Goal: Task Accomplishment & Management: Use online tool/utility

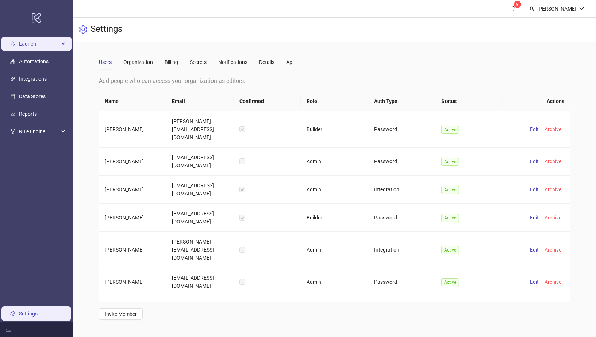
click at [33, 43] on span "Launch" at bounding box center [39, 44] width 40 height 15
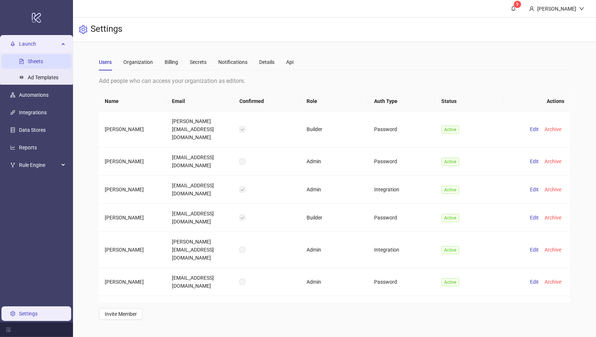
click at [43, 58] on link "Sheets" at bounding box center [35, 61] width 15 height 6
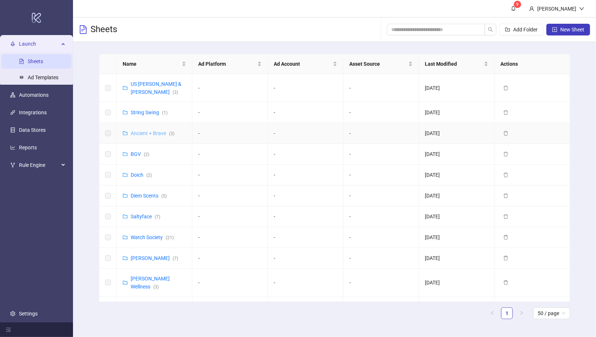
click at [148, 130] on link "Ancient + Brave ( 3 )" at bounding box center [153, 133] width 44 height 6
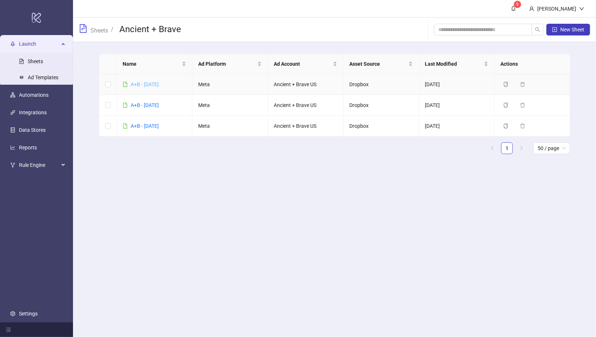
click at [150, 83] on link "A+B - [DATE]" at bounding box center [145, 84] width 28 height 6
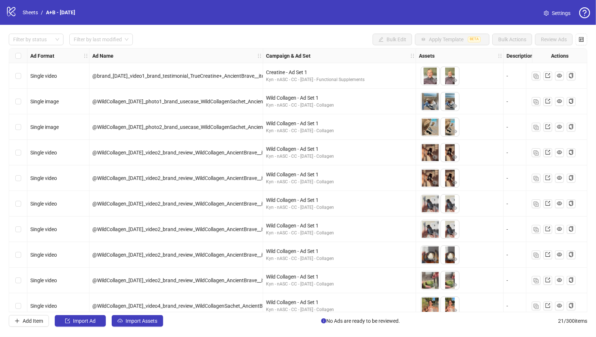
click at [15, 54] on div "Select all rows" at bounding box center [18, 56] width 18 height 15
click at [154, 321] on span "Import Assets" at bounding box center [142, 321] width 32 height 6
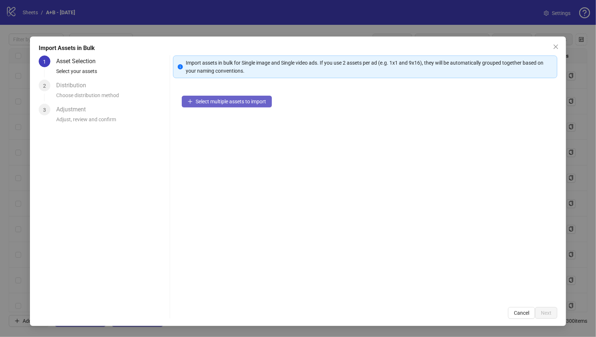
click at [226, 103] on span "Select multiple assets to import" at bounding box center [231, 102] width 70 height 6
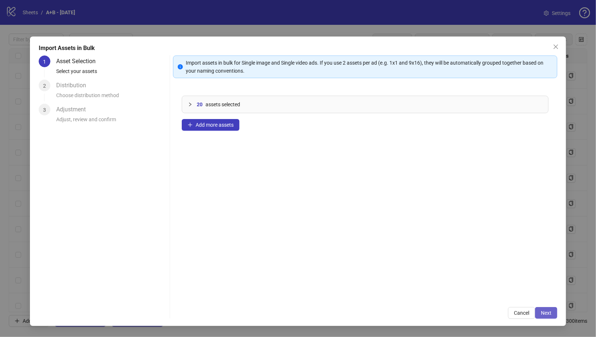
click at [547, 307] on button "Next" at bounding box center [546, 313] width 22 height 12
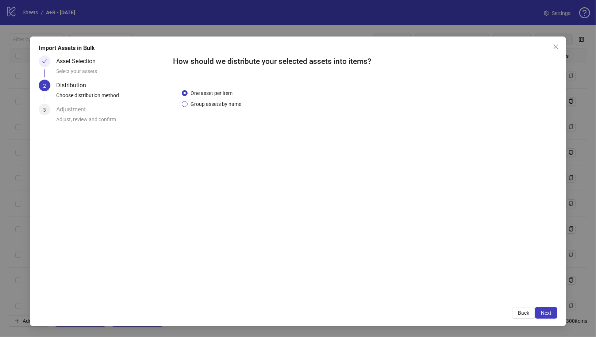
click at [237, 102] on span "Group assets by name" at bounding box center [216, 104] width 57 height 8
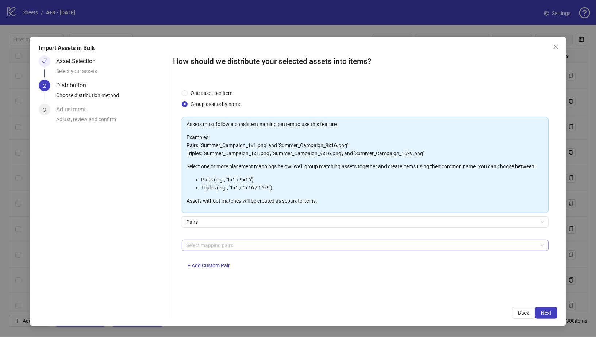
click at [224, 249] on div at bounding box center [361, 245] width 357 height 10
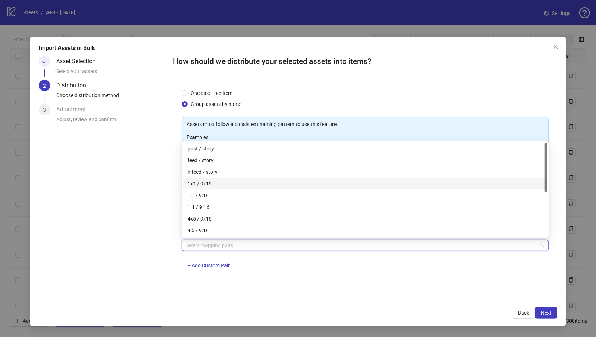
click at [233, 182] on div "1x1 / 9x16" at bounding box center [366, 184] width 356 height 8
click at [545, 312] on span "Next" at bounding box center [546, 313] width 11 height 6
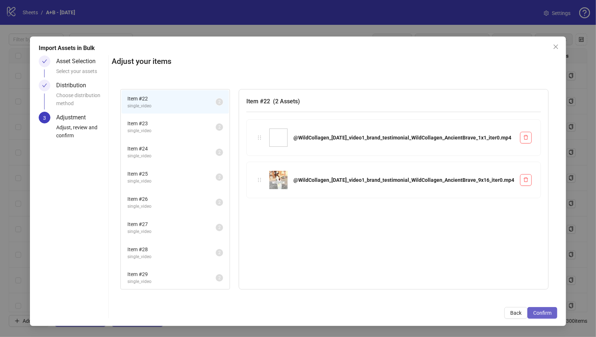
click at [546, 312] on span "Confirm" at bounding box center [543, 313] width 18 height 6
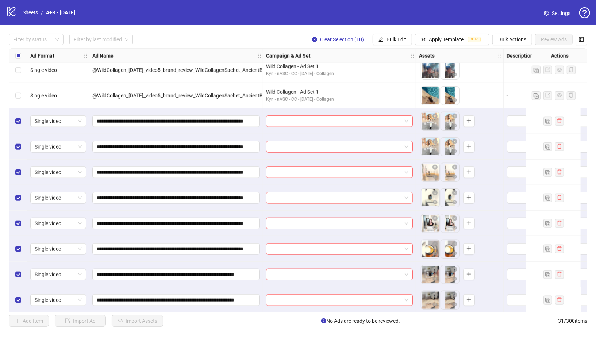
scroll to position [491, 0]
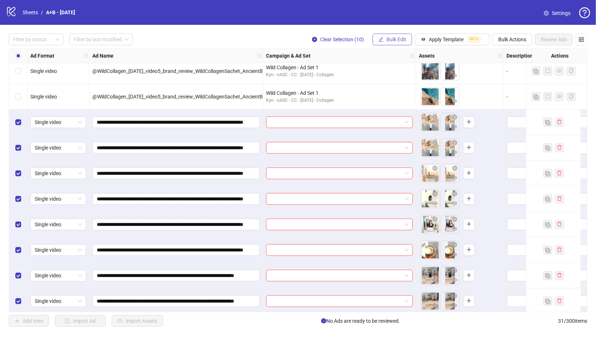
click at [388, 38] on span "Bulk Edit" at bounding box center [397, 40] width 20 height 6
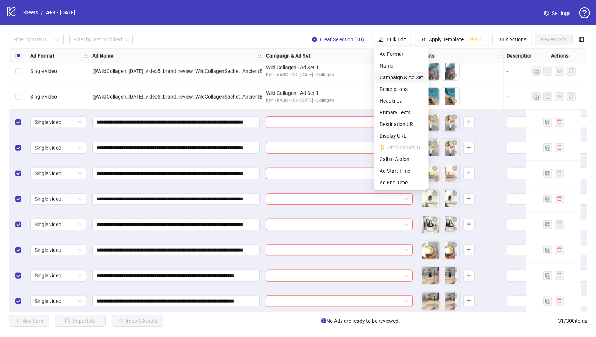
click at [397, 75] on span "Campaign & Ad Set" at bounding box center [401, 77] width 43 height 8
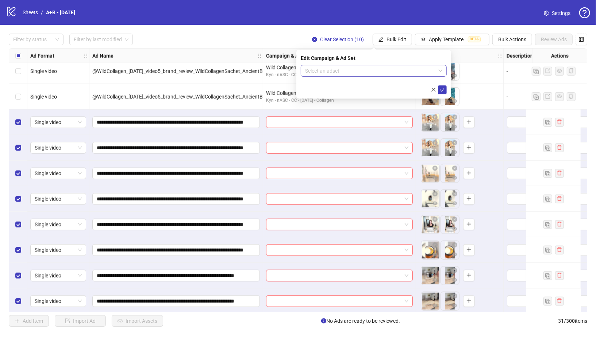
click at [391, 70] on input "search" at bounding box center [370, 70] width 131 height 11
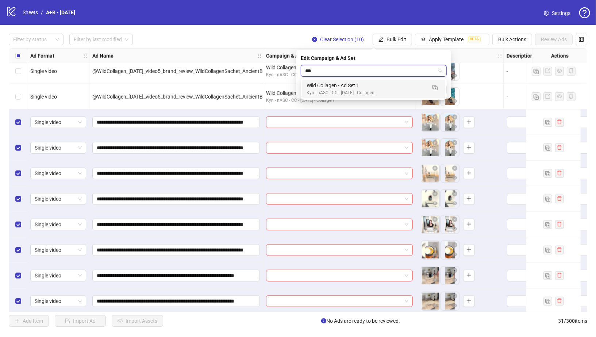
type input "****"
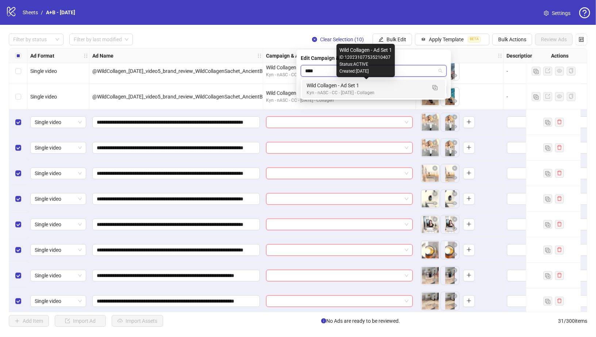
click at [346, 84] on div "Wild Collagen - Ad Set 1" at bounding box center [367, 85] width 120 height 8
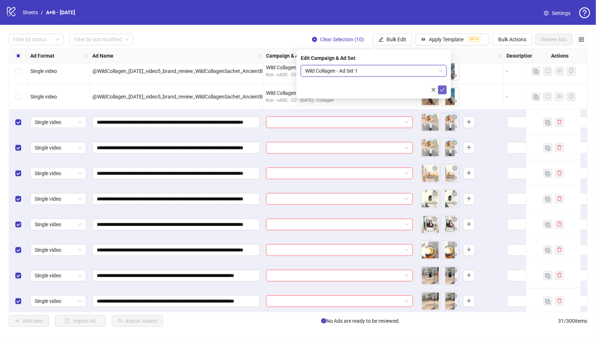
click at [440, 89] on icon "check" at bounding box center [442, 89] width 5 height 5
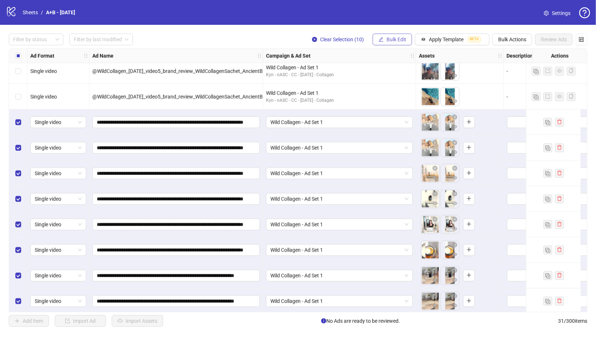
click at [402, 42] on span "Bulk Edit" at bounding box center [397, 40] width 20 height 6
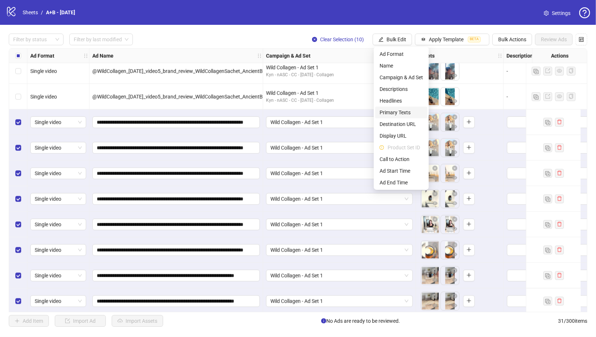
click at [402, 108] on span "Primary Texts" at bounding box center [401, 112] width 43 height 8
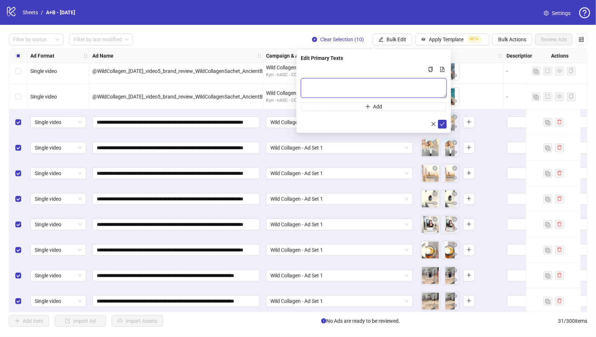
click at [396, 83] on textarea "Multi-text input container - paste or copy values" at bounding box center [374, 88] width 146 height 20
paste textarea "**********"
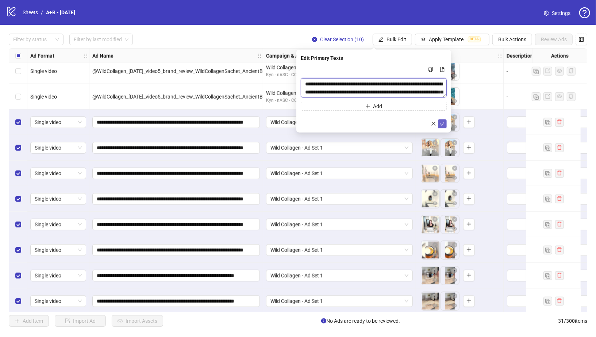
type textarea "**********"
click at [440, 123] on button "submit" at bounding box center [442, 123] width 9 height 9
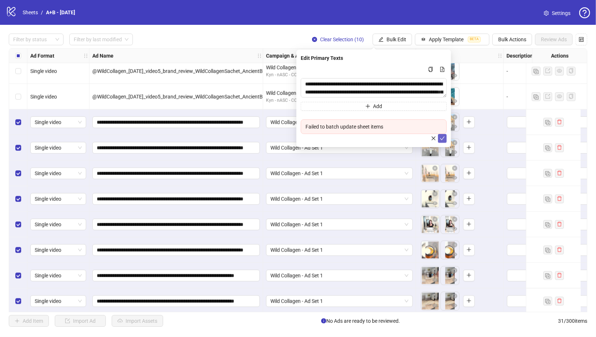
click at [443, 138] on icon "check" at bounding box center [442, 138] width 5 height 5
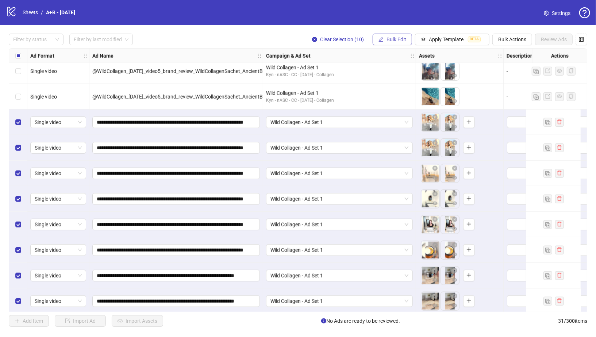
click at [400, 36] on button "Bulk Edit" at bounding box center [392, 40] width 39 height 12
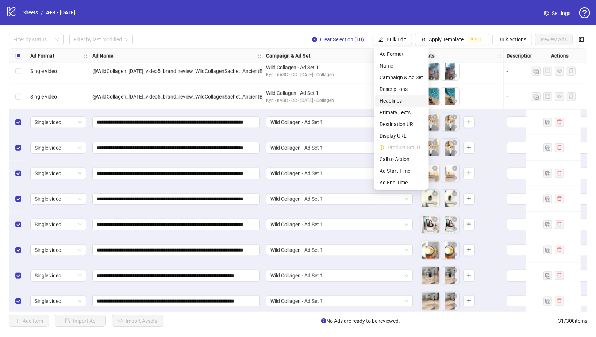
click at [402, 102] on span "Headlines" at bounding box center [401, 101] width 43 height 8
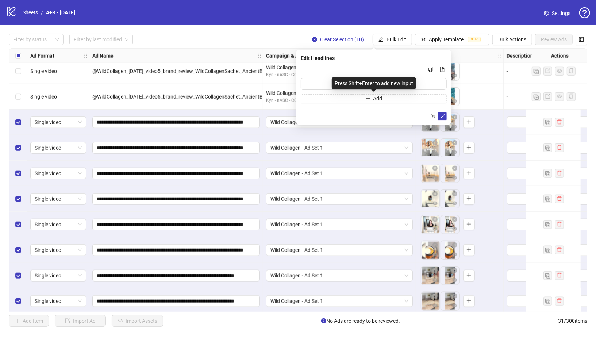
click at [384, 87] on div "Press Shift+Enter to add new input" at bounding box center [374, 83] width 84 height 12
click at [321, 84] on input "Multi-input container - paste or copy values" at bounding box center [374, 84] width 146 height 12
paste input "**********"
type input "**********"
click at [449, 115] on div "**********" at bounding box center [374, 87] width 155 height 75
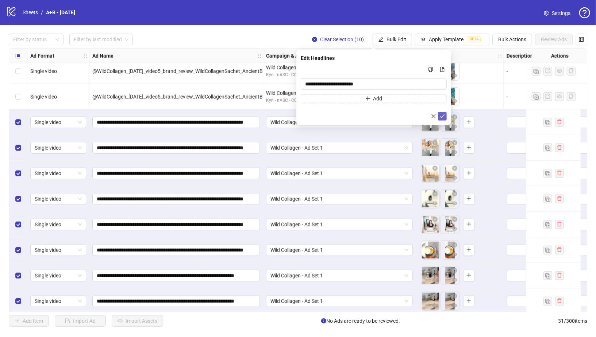
click at [445, 114] on icon "check" at bounding box center [442, 116] width 5 height 5
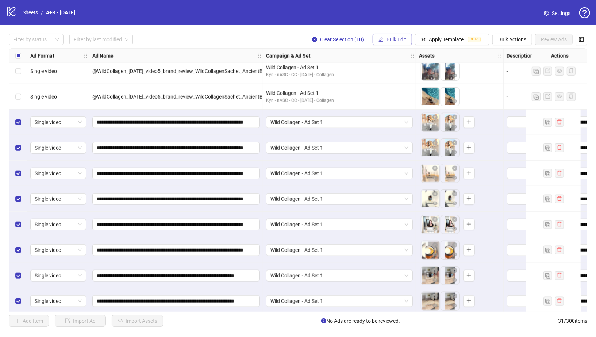
click at [407, 35] on button "Bulk Edit" at bounding box center [392, 40] width 39 height 12
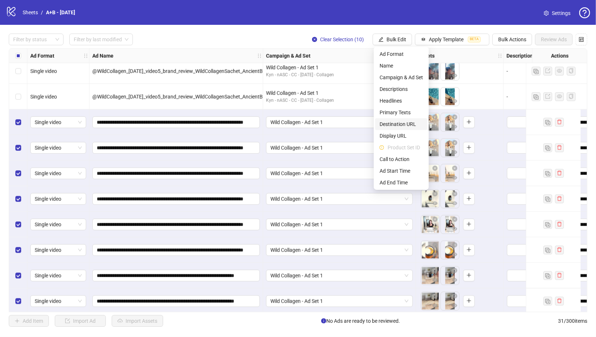
click at [404, 126] on span "Destination URL" at bounding box center [401, 124] width 43 height 8
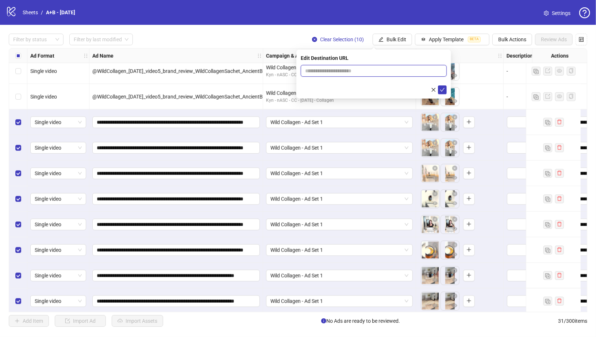
click at [374, 69] on input "text" at bounding box center [370, 71] width 131 height 8
paste input "**********"
type input "**********"
click at [442, 90] on icon "check" at bounding box center [442, 89] width 5 height 5
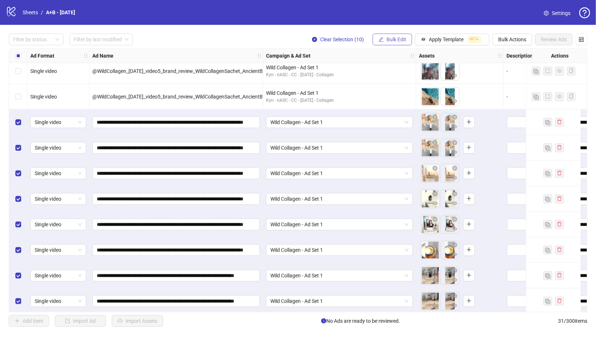
click at [398, 38] on span "Bulk Edit" at bounding box center [397, 40] width 20 height 6
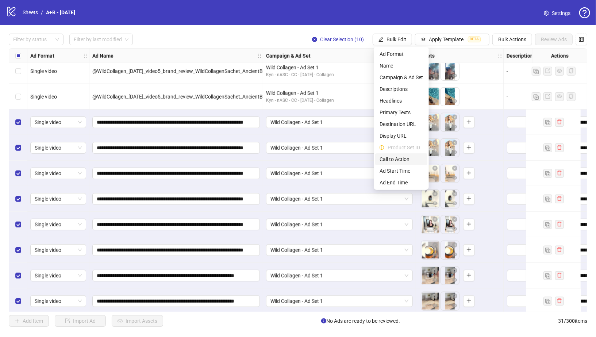
click at [410, 157] on span "Call to Action" at bounding box center [401, 159] width 43 height 8
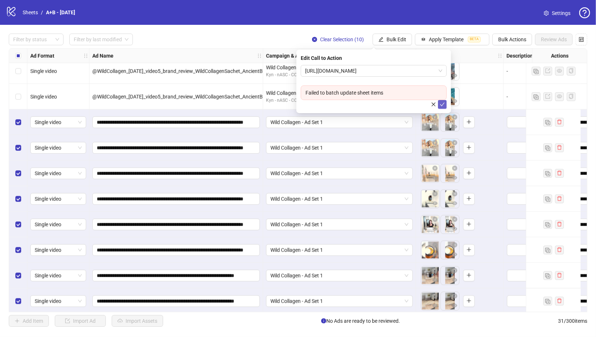
click at [442, 105] on icon "check" at bounding box center [442, 104] width 5 height 5
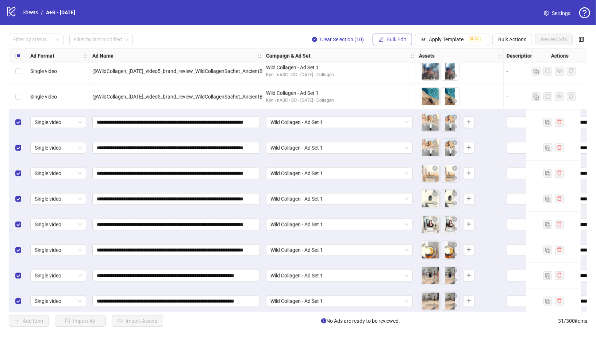
click at [404, 37] on span "Bulk Edit" at bounding box center [397, 40] width 20 height 6
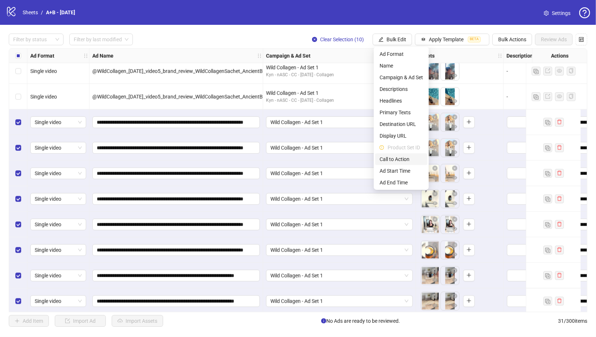
click at [414, 161] on span "Call to Action" at bounding box center [401, 159] width 43 height 8
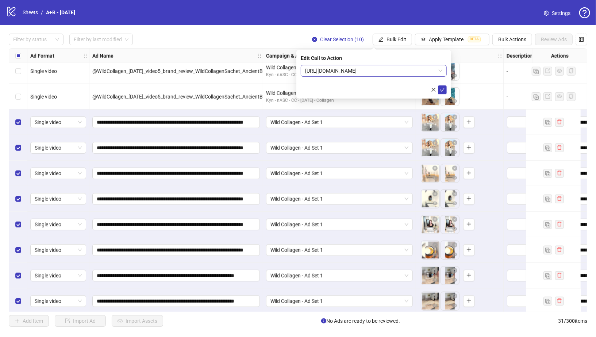
click at [348, 71] on span "[URL][DOMAIN_NAME]" at bounding box center [373, 70] width 137 height 11
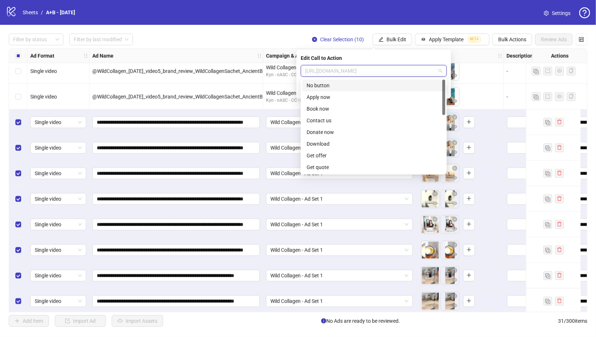
click at [348, 71] on span "[URL][DOMAIN_NAME]" at bounding box center [373, 70] width 137 height 11
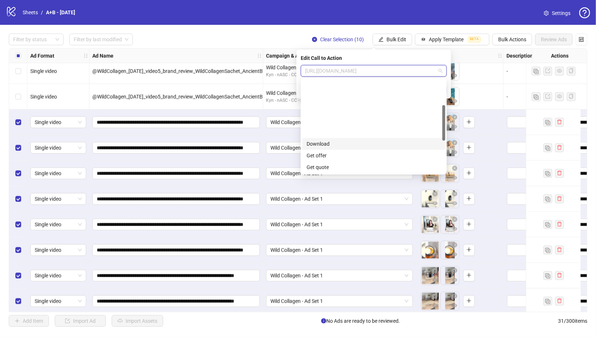
scroll to position [152, 0]
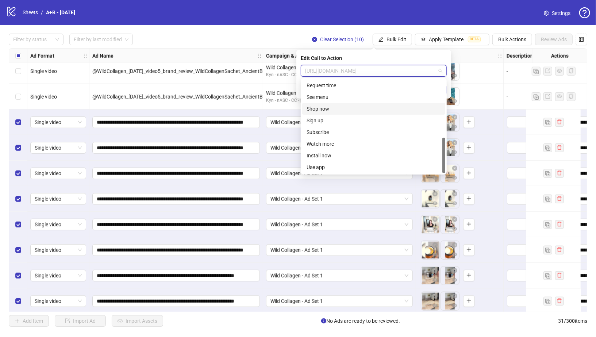
click at [316, 107] on div "Shop now" at bounding box center [374, 109] width 134 height 8
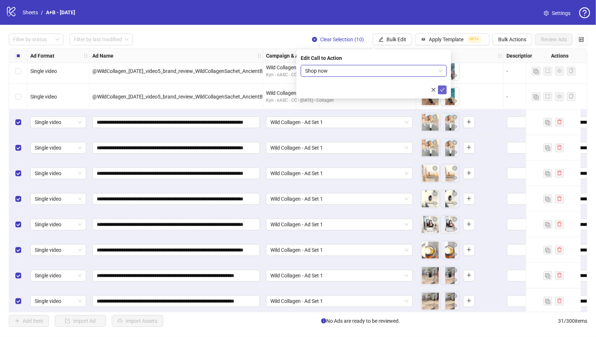
click at [443, 87] on icon "check" at bounding box center [442, 89] width 5 height 5
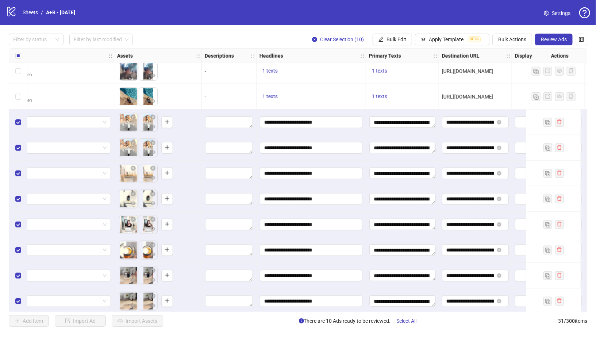
scroll to position [491, 298]
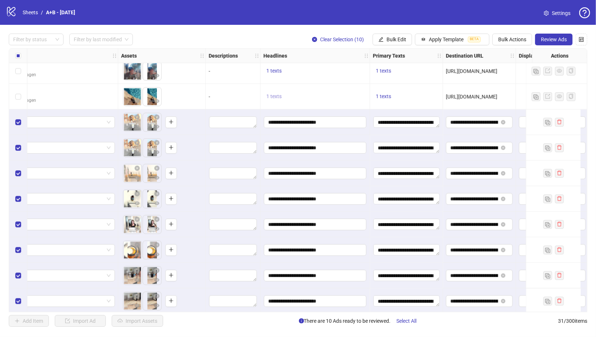
click at [274, 95] on span "1 texts" at bounding box center [274, 96] width 15 height 6
click at [405, 90] on div "Marine Collagen, Zero Fuss 1 of 1" at bounding box center [348, 96] width 118 height 55
click at [422, 91] on div "1 texts" at bounding box center [406, 97] width 73 height 26
click at [391, 90] on div "1 texts" at bounding box center [406, 97] width 73 height 26
click at [388, 94] on span "1 texts" at bounding box center [383, 96] width 15 height 6
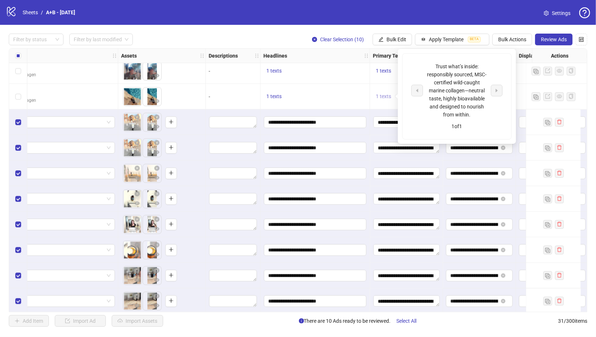
click at [388, 94] on span "1 texts" at bounding box center [383, 96] width 15 height 6
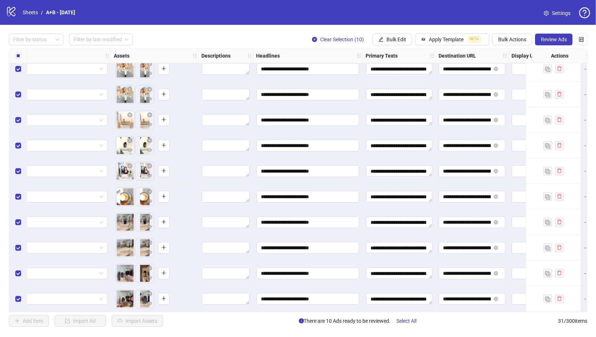
scroll to position [546, 0]
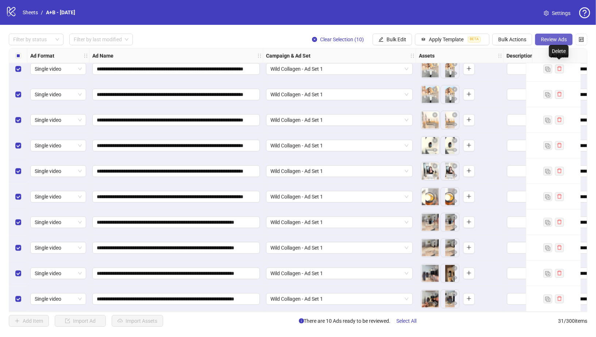
click at [552, 42] on span "Review Ads" at bounding box center [554, 40] width 26 height 6
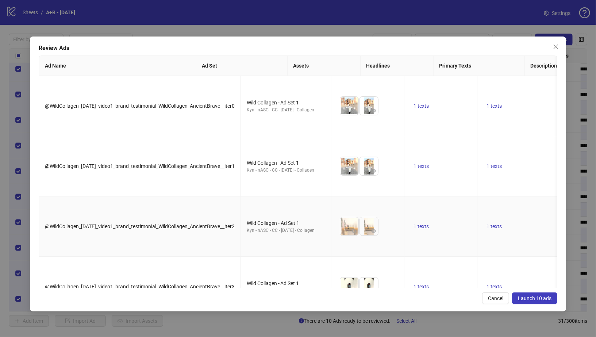
scroll to position [388, 0]
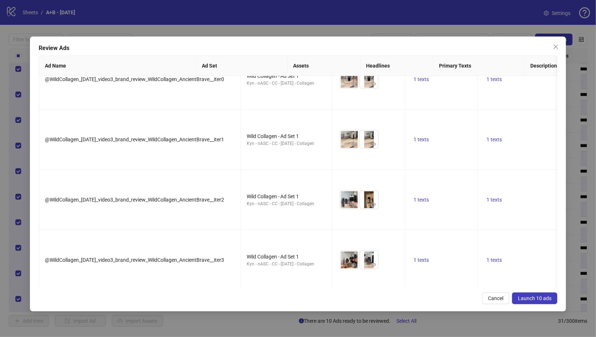
click at [539, 297] on span "Launch 10 ads" at bounding box center [535, 298] width 34 height 6
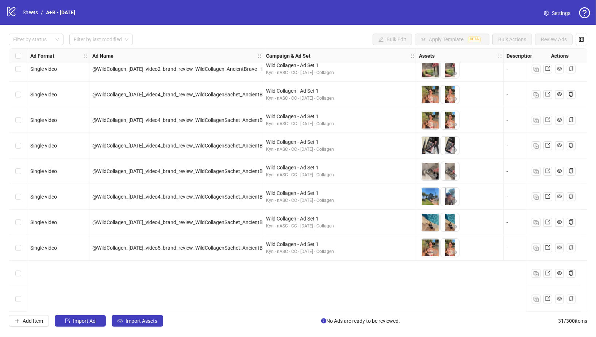
scroll to position [546, 0]
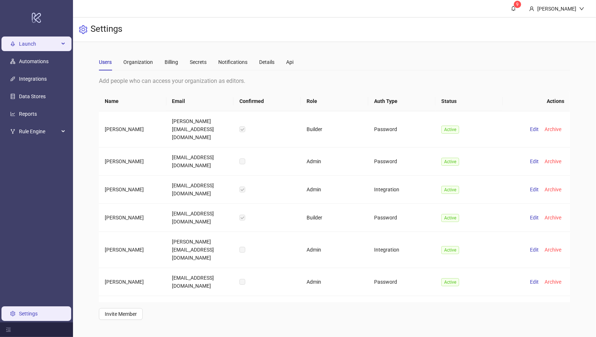
click at [36, 41] on span "Launch" at bounding box center [39, 44] width 40 height 15
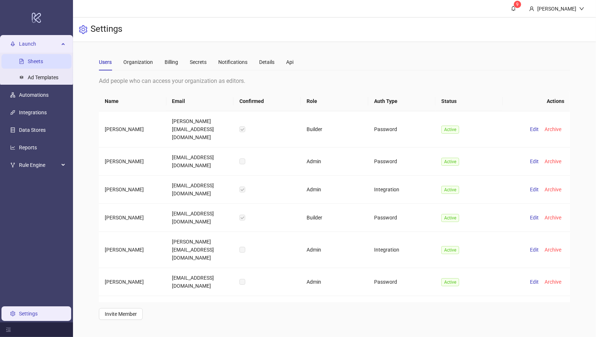
click at [38, 62] on link "Sheets" at bounding box center [35, 61] width 15 height 6
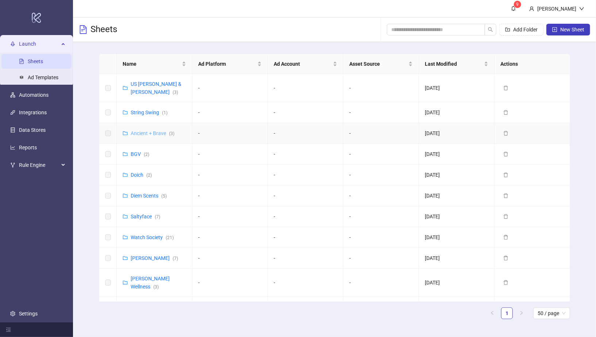
click at [146, 130] on link "Ancient + Brave ( 3 )" at bounding box center [153, 133] width 44 height 6
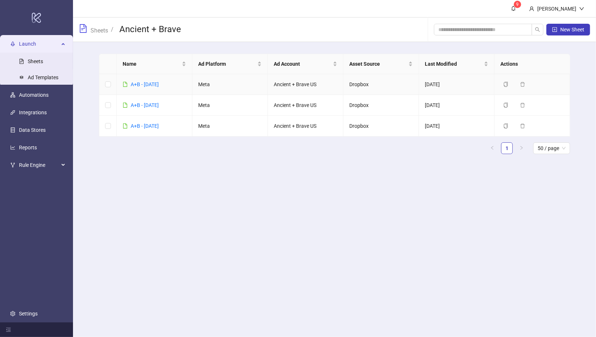
click at [150, 80] on div "A+B - [DATE]" at bounding box center [145, 84] width 28 height 8
click at [151, 83] on link "A+B - [DATE]" at bounding box center [145, 84] width 28 height 6
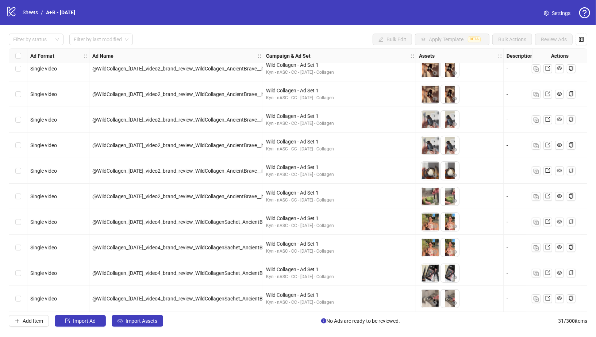
scroll to position [83, 0]
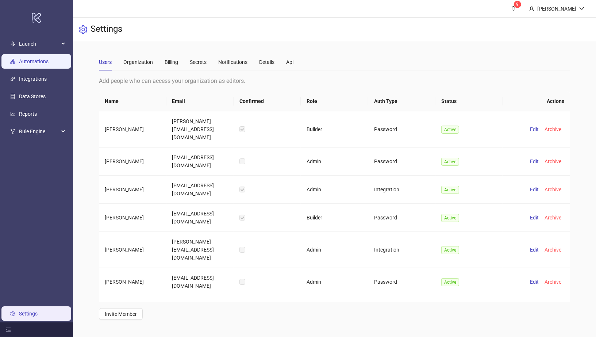
click at [49, 63] on link "Automations" at bounding box center [34, 61] width 30 height 6
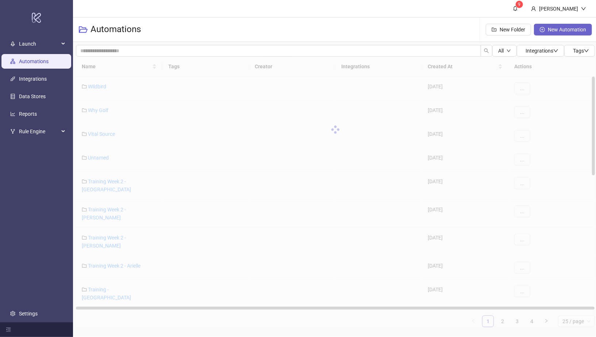
click at [556, 29] on span "New Automation" at bounding box center [567, 30] width 38 height 6
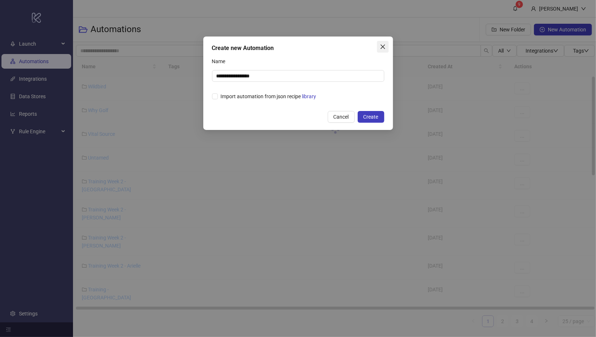
click at [385, 44] on icon "close" at bounding box center [383, 47] width 6 height 6
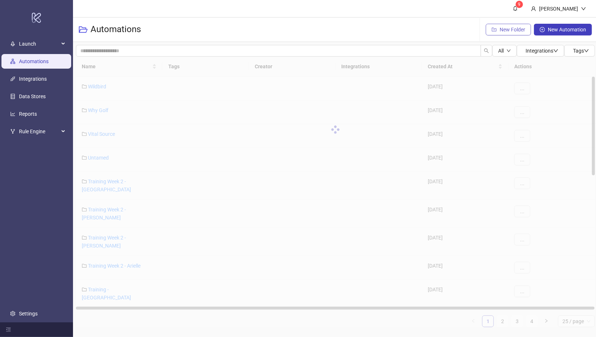
click at [512, 35] on button "New Folder" at bounding box center [508, 30] width 45 height 12
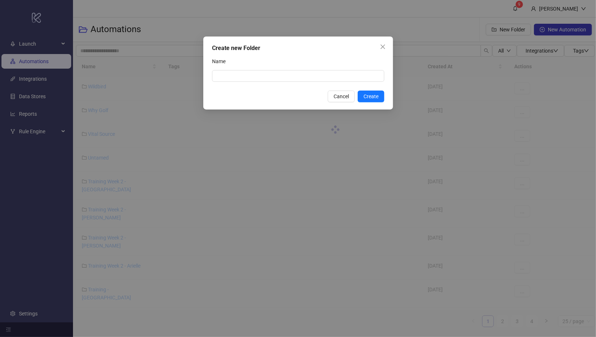
click at [512, 28] on div "Create new Folder Name Cancel Create" at bounding box center [298, 168] width 596 height 337
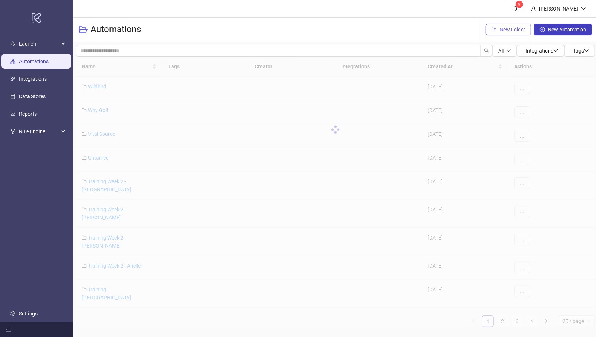
click at [506, 29] on span "New Folder" at bounding box center [513, 30] width 26 height 6
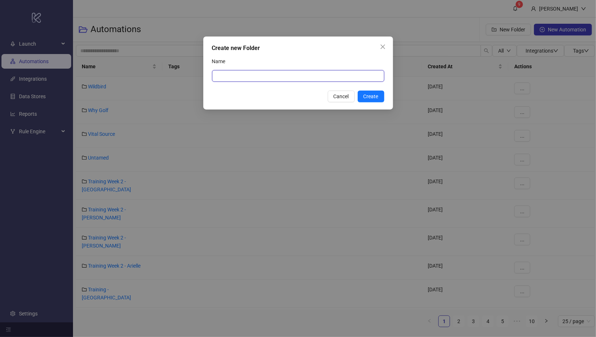
click at [347, 80] on input "Name" at bounding box center [298, 76] width 172 height 12
type input "******"
click at [377, 99] on span "Create" at bounding box center [371, 96] width 15 height 6
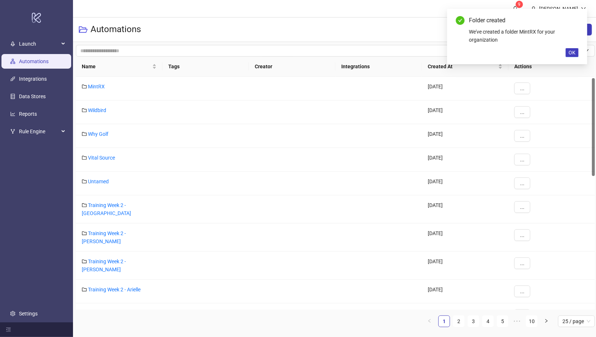
scroll to position [4, 0]
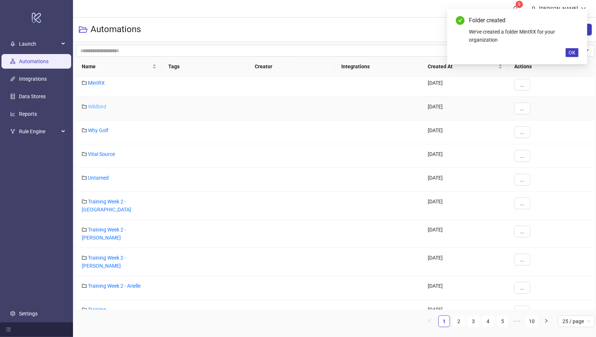
click at [95, 108] on link "Wildbird" at bounding box center [97, 107] width 18 height 6
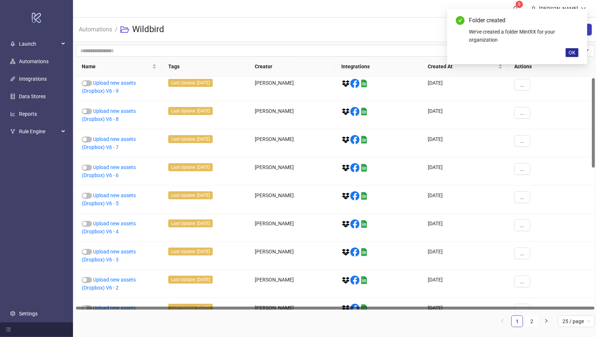
click at [573, 54] on span "OK" at bounding box center [572, 53] width 7 height 6
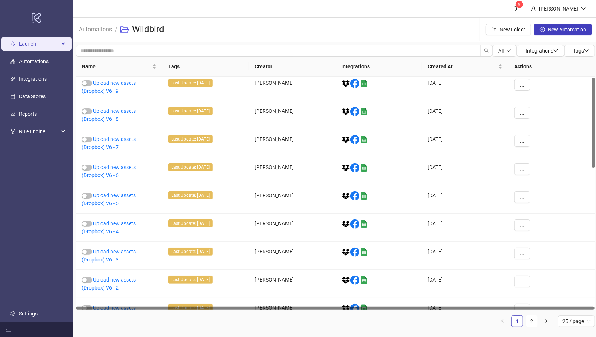
click at [35, 42] on span "Launch" at bounding box center [39, 44] width 40 height 15
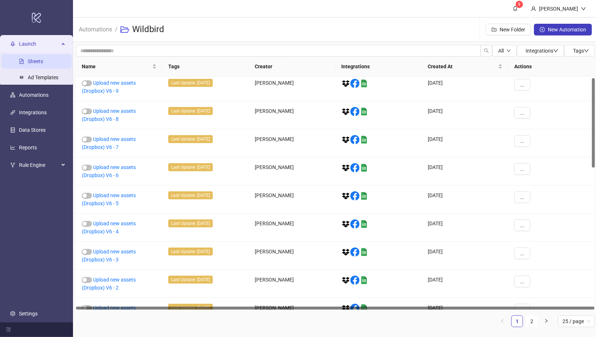
click at [34, 59] on link "Sheets" at bounding box center [35, 61] width 15 height 6
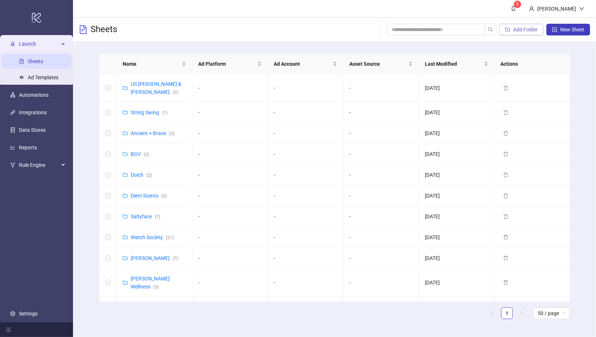
click at [525, 31] on span "Add Folder" at bounding box center [526, 30] width 24 height 6
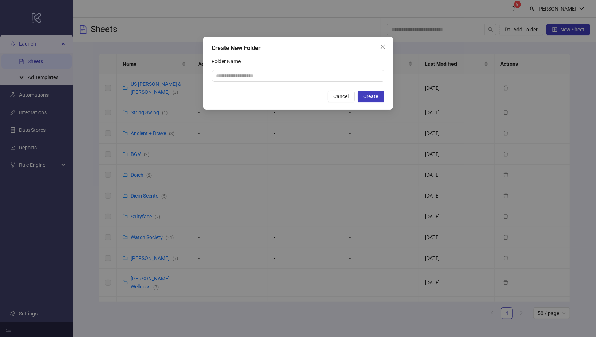
click at [359, 82] on div "Create New Folder Folder Name Cancel Create" at bounding box center [298, 73] width 190 height 73
click at [370, 70] on input "Folder Name" at bounding box center [298, 76] width 172 height 12
type input "******"
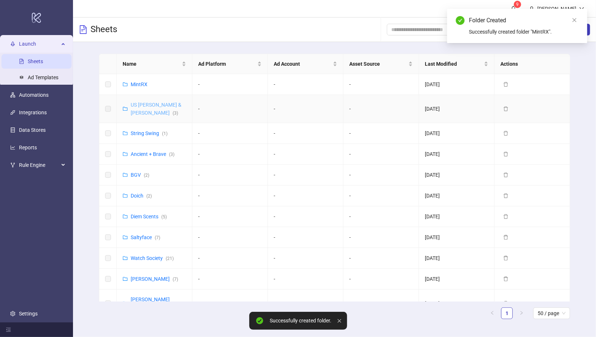
click at [150, 105] on link "US Purdy & Figg ( 3 )" at bounding box center [156, 109] width 51 height 14
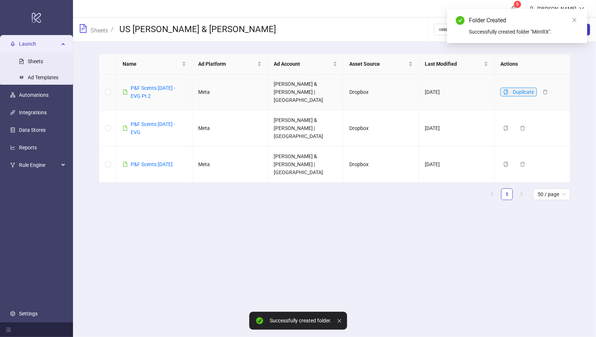
click at [507, 89] on icon "copy" at bounding box center [506, 91] width 4 height 5
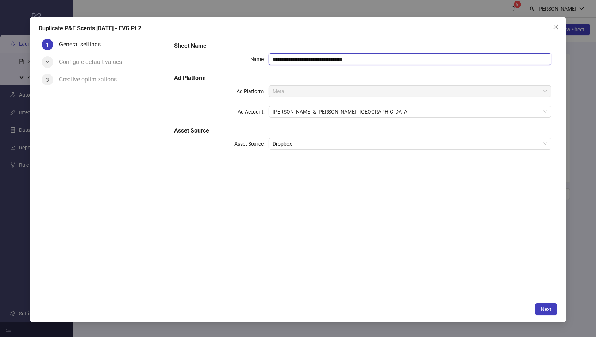
drag, startPoint x: 368, startPoint y: 56, endPoint x: 254, endPoint y: 56, distance: 114.0
click at [254, 56] on div "**********" at bounding box center [363, 59] width 378 height 12
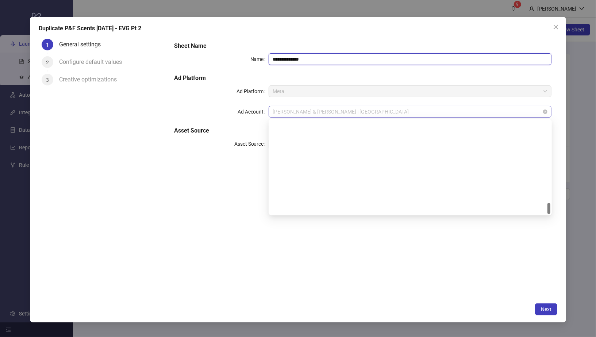
click at [301, 115] on span "Purdy & Figg | US" at bounding box center [410, 111] width 275 height 11
type input "**********"
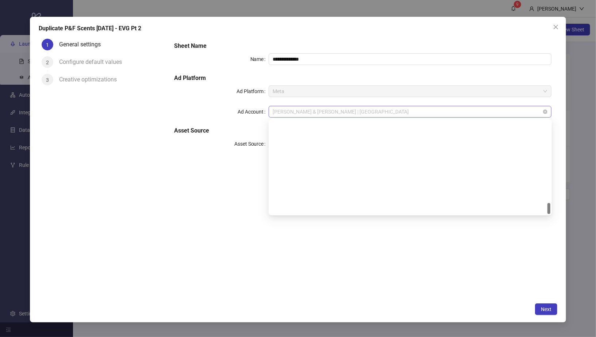
scroll to position [702, 0]
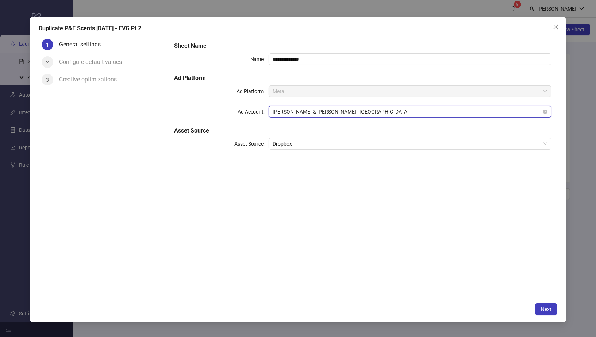
click at [317, 108] on span "Purdy & Figg | US" at bounding box center [410, 111] width 275 height 11
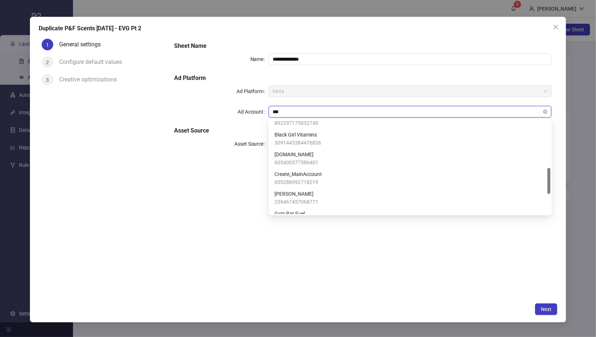
scroll to position [0, 0]
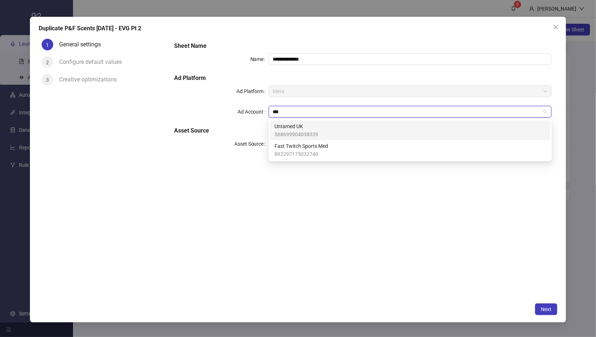
type input "***"
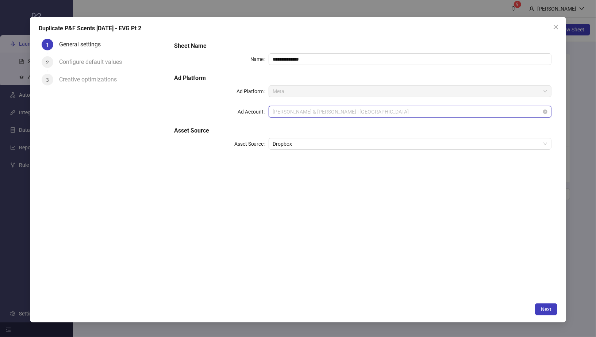
click at [360, 113] on span "Purdy & Figg | US" at bounding box center [410, 111] width 275 height 11
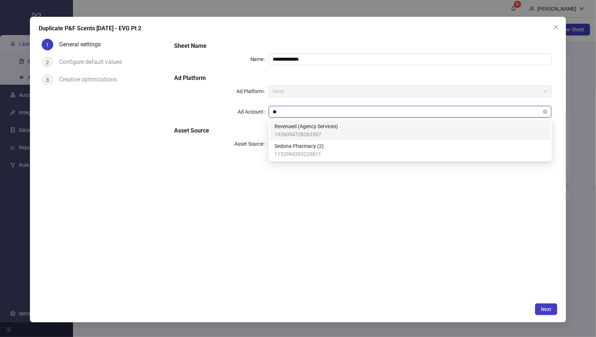
type input "***"
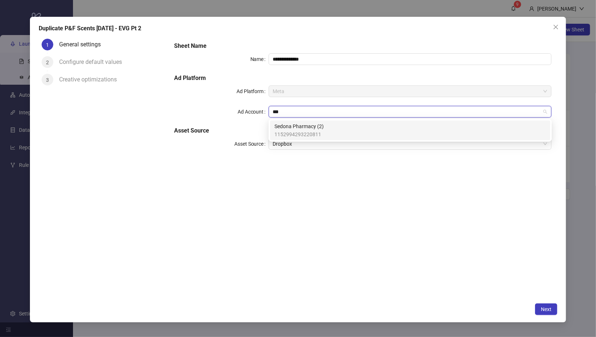
click at [295, 127] on span "Sedona Pharmacy (2)" at bounding box center [299, 126] width 49 height 8
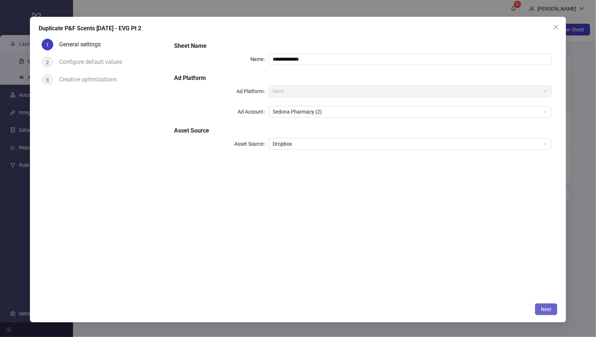
click at [555, 305] on button "Next" at bounding box center [546, 310] width 22 height 12
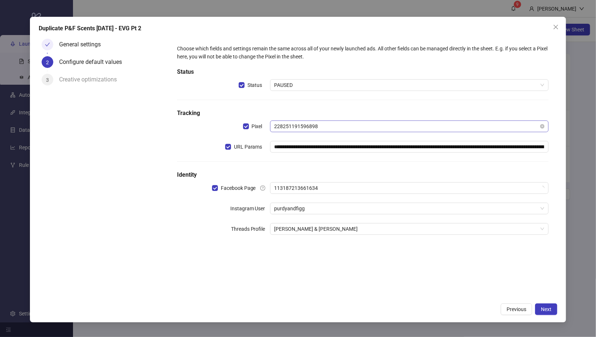
click at [321, 126] on span "228251191596898" at bounding box center [410, 126] width 270 height 11
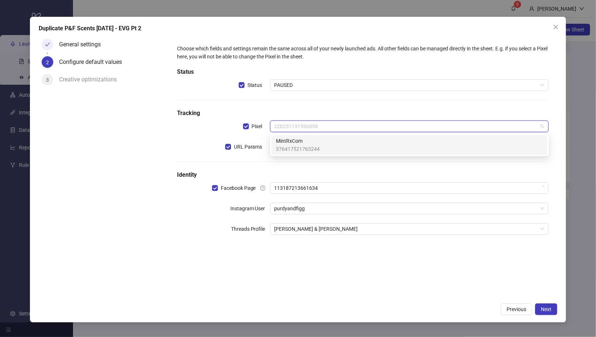
click at [319, 142] on div "MintRxCom 376417521763244" at bounding box center [409, 145] width 267 height 16
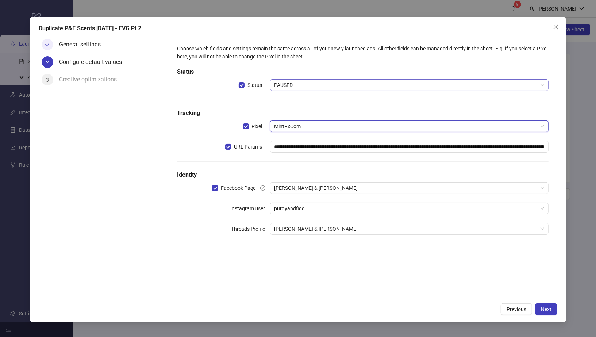
click at [319, 85] on span "PAUSED" at bounding box center [410, 85] width 270 height 11
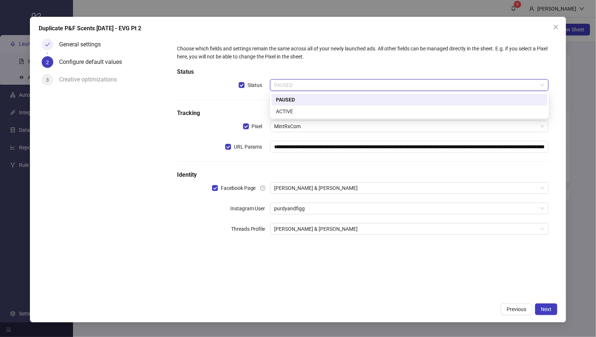
click at [317, 101] on div "PAUSED" at bounding box center [409, 100] width 267 height 8
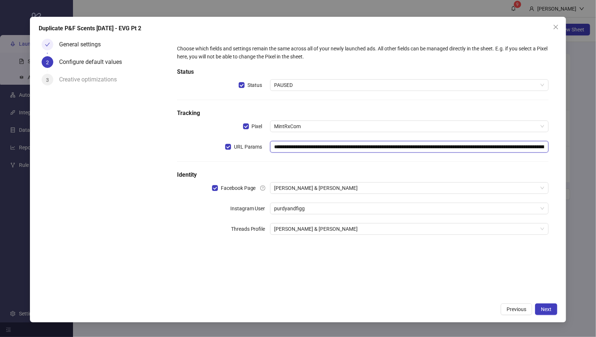
click at [317, 146] on input "**********" at bounding box center [409, 147] width 279 height 12
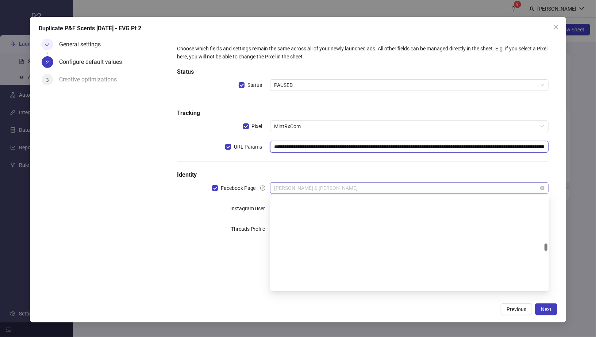
click at [310, 189] on span "Purdy & Figg" at bounding box center [410, 188] width 270 height 11
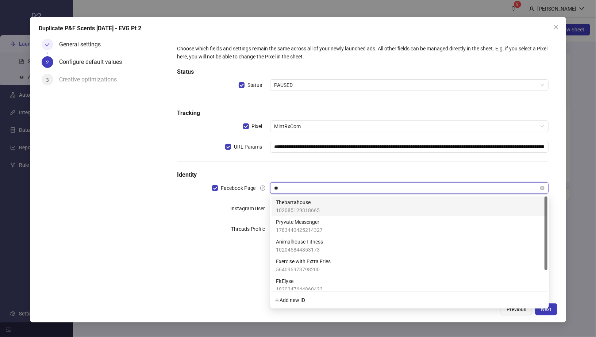
type input "*"
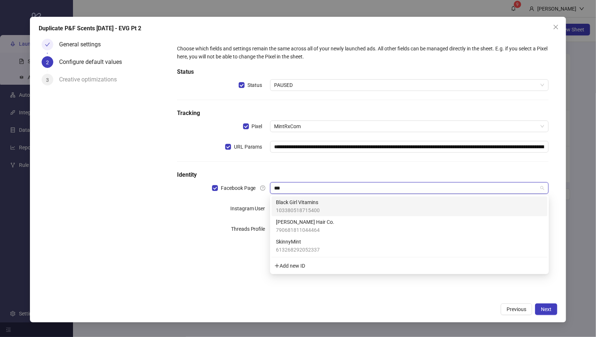
type input "***"
click at [306, 175] on h5 "Identity" at bounding box center [363, 175] width 372 height 9
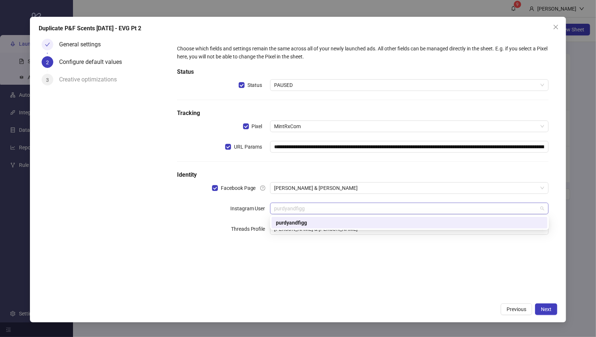
click at [303, 211] on span "purdyandfigg" at bounding box center [410, 208] width 270 height 11
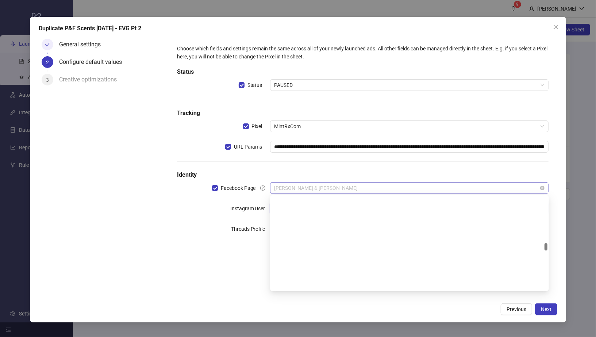
click at [310, 193] on span "Purdy & Figg" at bounding box center [410, 188] width 270 height 11
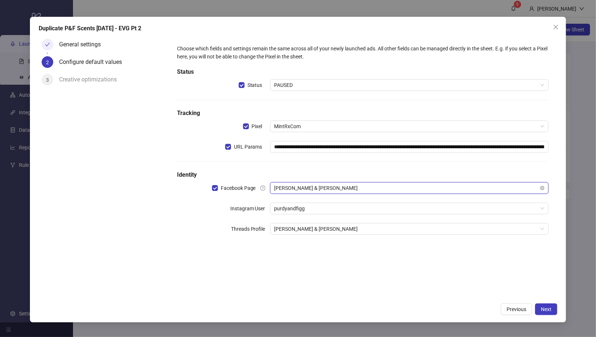
click at [342, 186] on span "Purdy & Figg" at bounding box center [410, 188] width 270 height 11
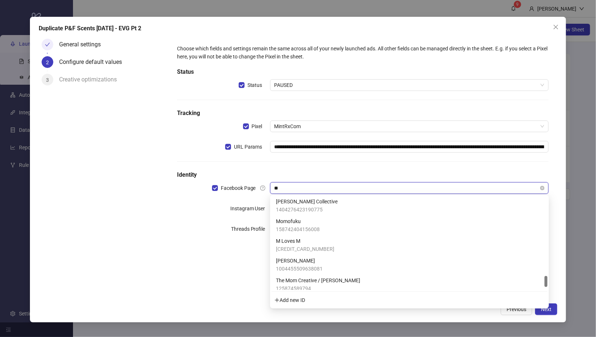
scroll to position [0, 0]
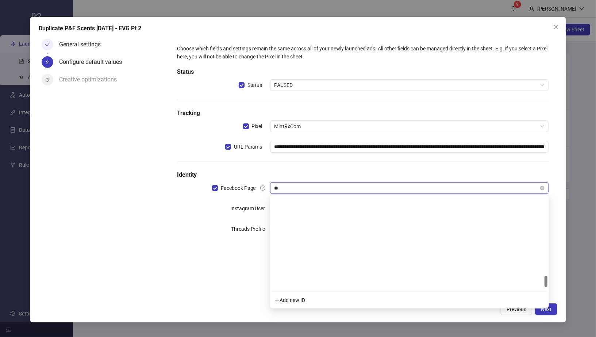
type input "***"
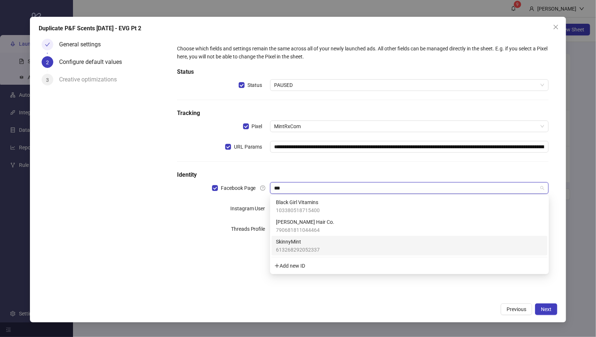
click at [300, 240] on span "SkinnyMint" at bounding box center [298, 242] width 44 height 8
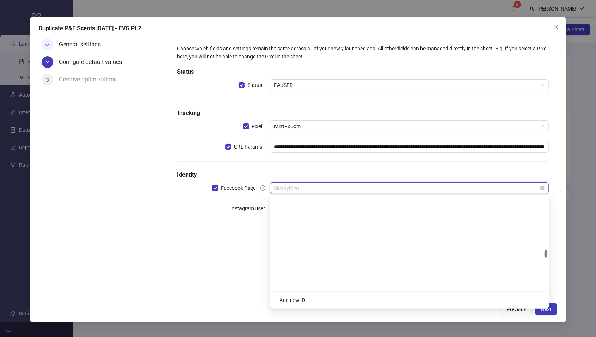
click at [403, 186] on span "SkinnyMint" at bounding box center [410, 188] width 270 height 11
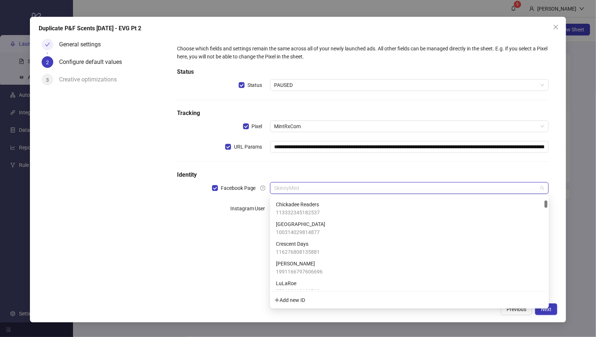
scroll to position [118, 0]
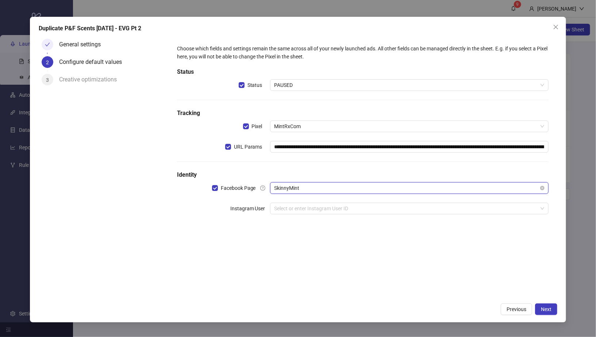
click at [338, 187] on span "SkinnyMint" at bounding box center [410, 188] width 270 height 11
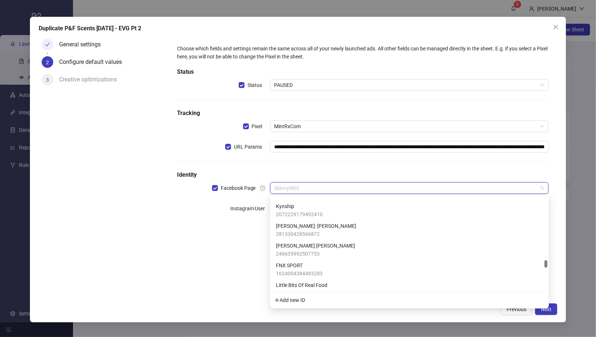
scroll to position [1973, 0]
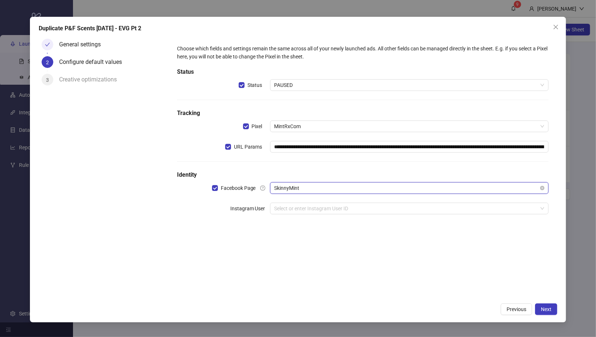
click at [374, 185] on span "SkinnyMint" at bounding box center [410, 188] width 270 height 11
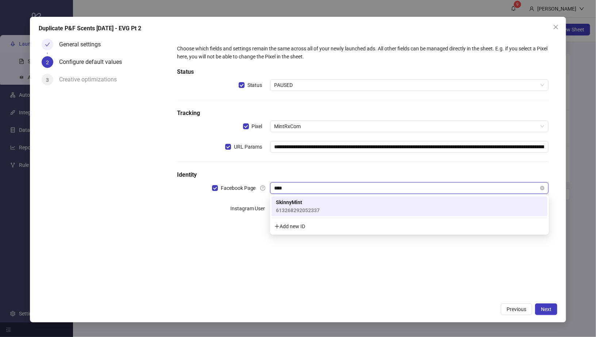
type input "****"
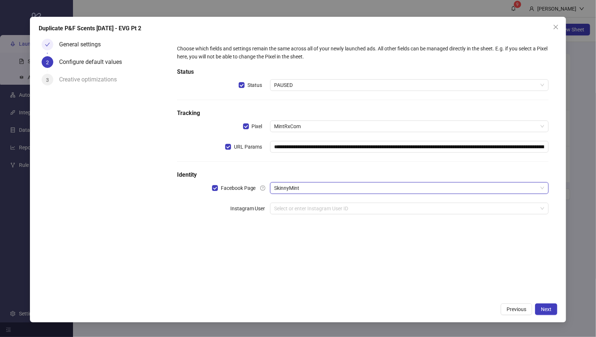
click at [91, 46] on div "General settings" at bounding box center [82, 45] width 47 height 12
click at [519, 302] on div "**********" at bounding box center [298, 170] width 537 height 306
click at [518, 309] on span "Previous" at bounding box center [517, 309] width 20 height 6
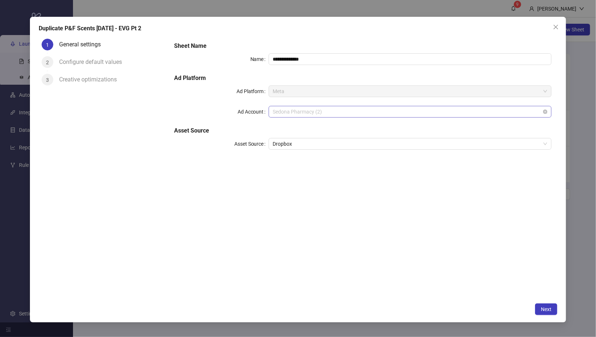
click at [341, 110] on span "Sedona Pharmacy (2)" at bounding box center [410, 111] width 275 height 11
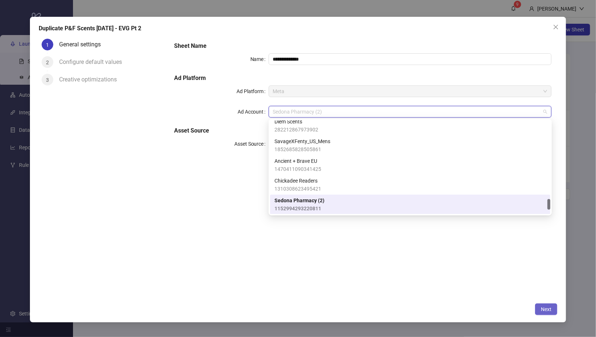
click at [552, 309] on span "Next" at bounding box center [546, 309] width 11 height 6
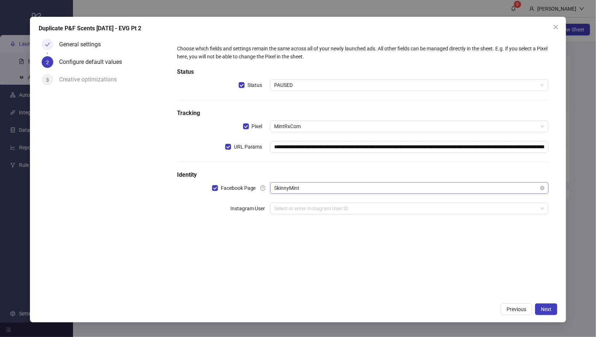
click at [396, 184] on span "SkinnyMint" at bounding box center [410, 188] width 270 height 11
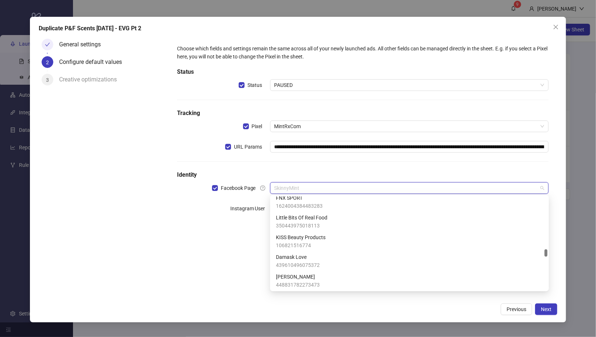
scroll to position [1424, 0]
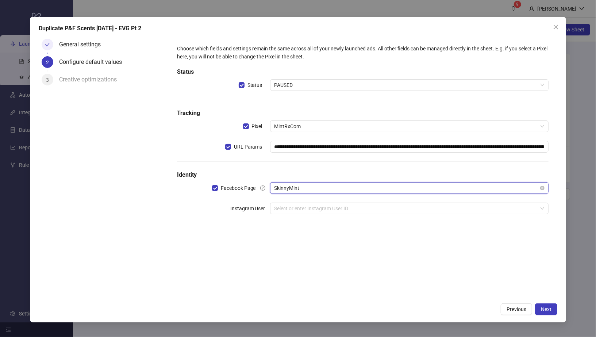
click at [339, 187] on span "SkinnyMint" at bounding box center [410, 188] width 270 height 11
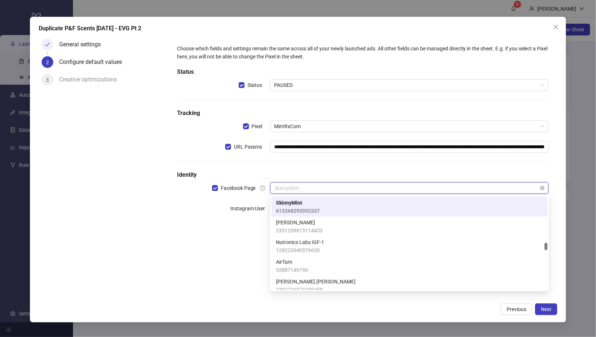
click at [339, 187] on span "SkinnyMint" at bounding box center [410, 188] width 270 height 11
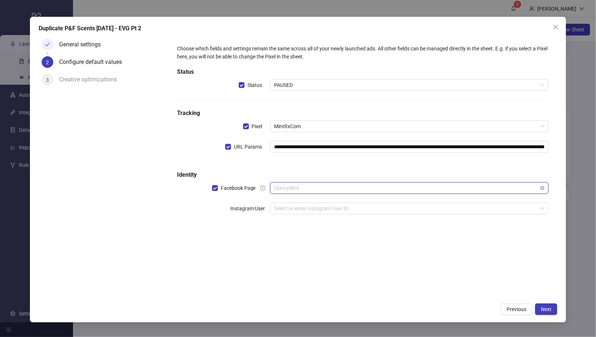
click at [339, 187] on span "SkinnyMint" at bounding box center [410, 188] width 270 height 11
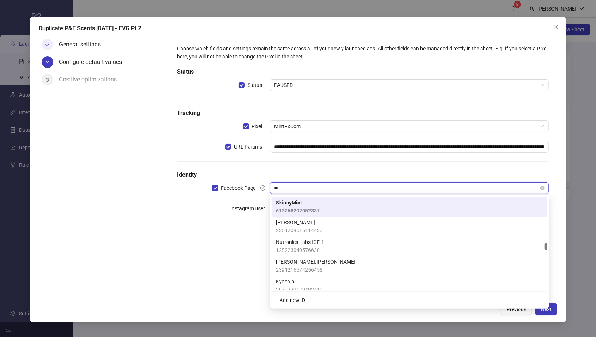
scroll to position [0, 0]
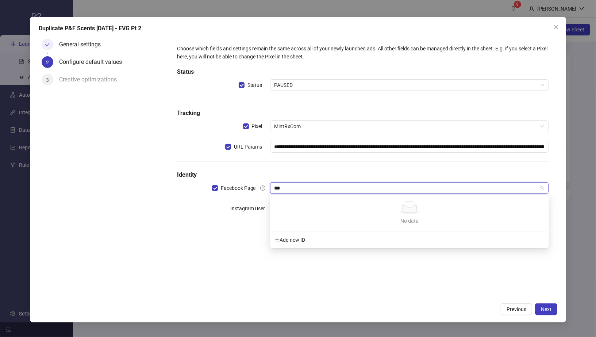
type input "***"
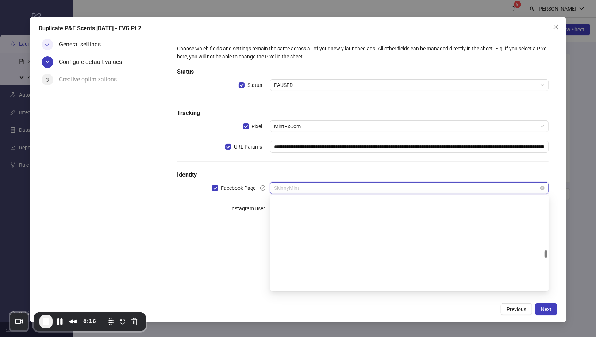
click at [324, 190] on span "SkinnyMint" at bounding box center [410, 188] width 270 height 11
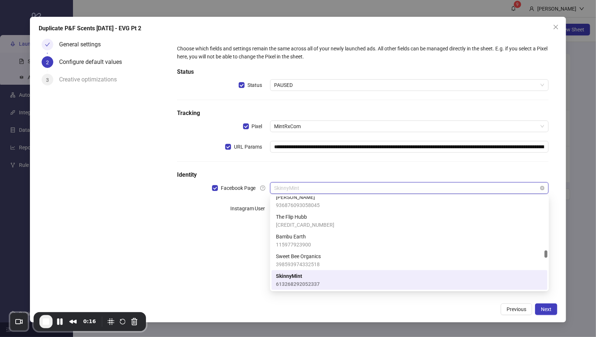
click at [324, 190] on span "SkinnyMint" at bounding box center [410, 188] width 270 height 11
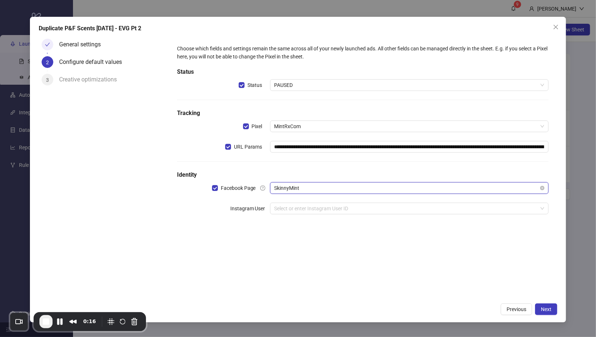
click at [324, 190] on span "SkinnyMint" at bounding box center [410, 188] width 270 height 11
click at [523, 309] on span "Previous" at bounding box center [517, 309] width 20 height 6
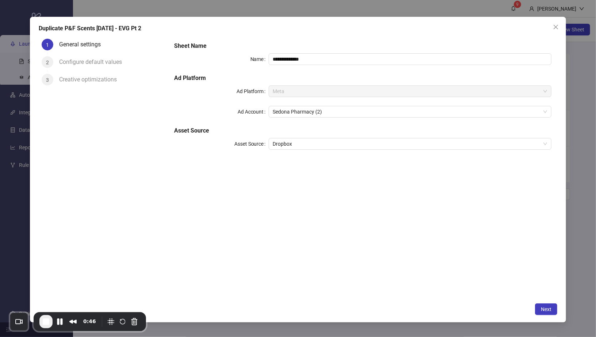
click at [315, 119] on div "**********" at bounding box center [362, 100] width 383 height 123
click at [320, 110] on span "Sedona Pharmacy (2)" at bounding box center [410, 111] width 275 height 11
click at [551, 308] on span "Next" at bounding box center [546, 309] width 11 height 6
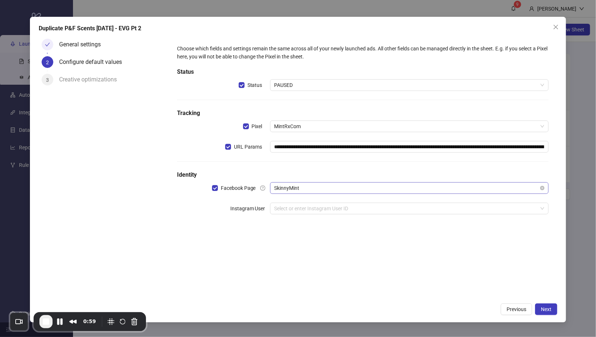
click at [331, 182] on div "SkinnyMint" at bounding box center [409, 188] width 279 height 12
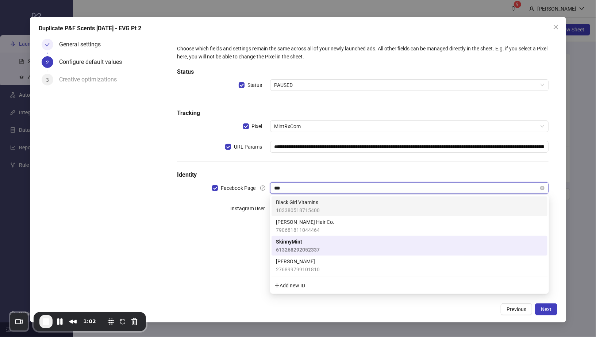
scroll to position [0, 0]
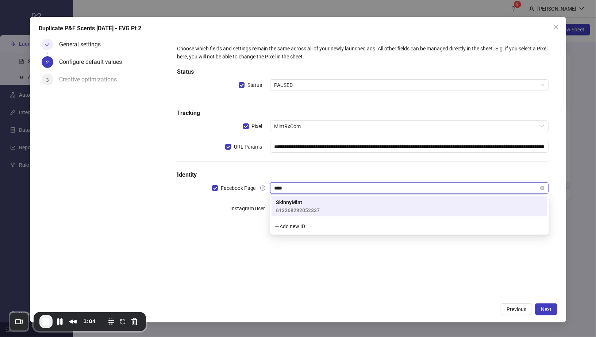
click at [299, 188] on input "****" at bounding box center [407, 188] width 264 height 11
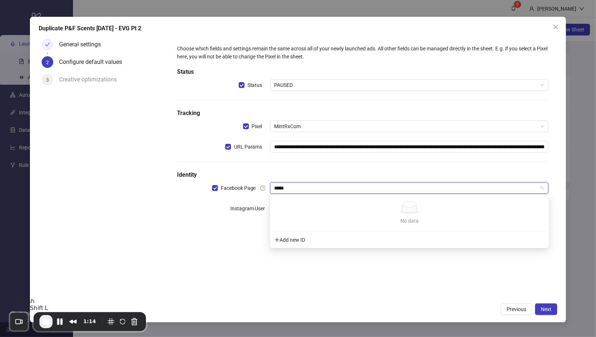
type input "*****"
click at [45, 323] on span "End Recording" at bounding box center [46, 321] width 9 height 9
